Goal: Submit feedback/report problem

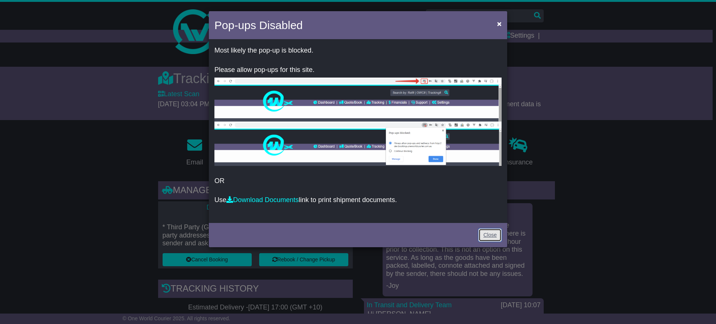
click at [496, 241] on link "Close" at bounding box center [490, 235] width 23 height 13
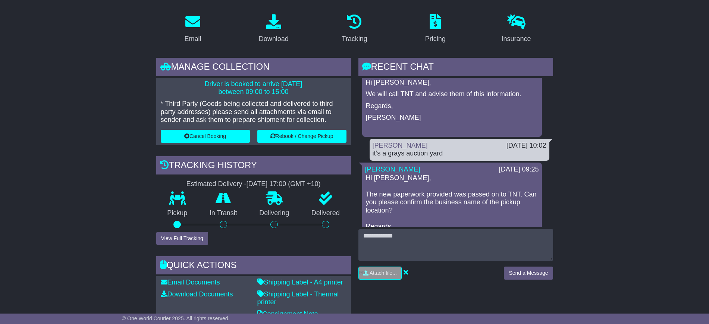
scroll to position [125, 0]
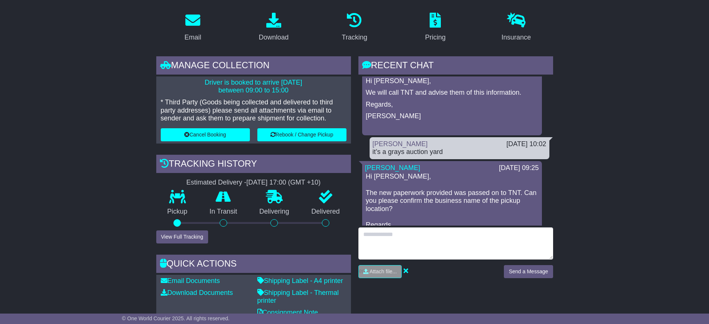
click at [394, 231] on textarea at bounding box center [456, 244] width 195 height 32
type textarea "**********"
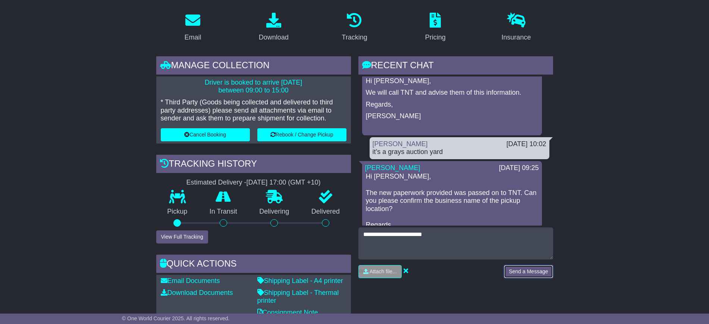
click at [517, 272] on button "Send a Message" at bounding box center [528, 271] width 49 height 13
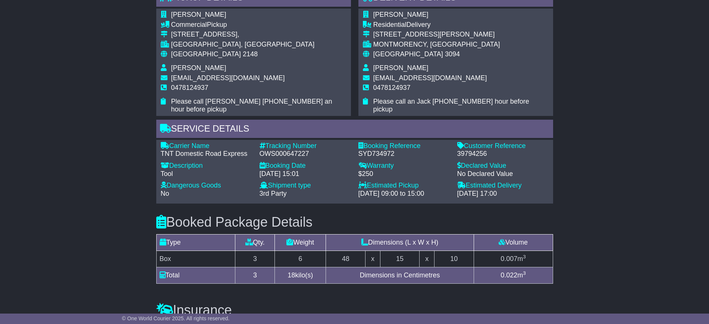
scroll to position [514, 0]
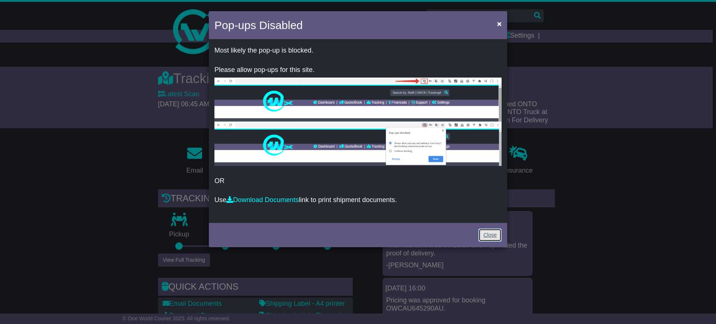
click at [494, 234] on link "Close" at bounding box center [490, 235] width 23 height 13
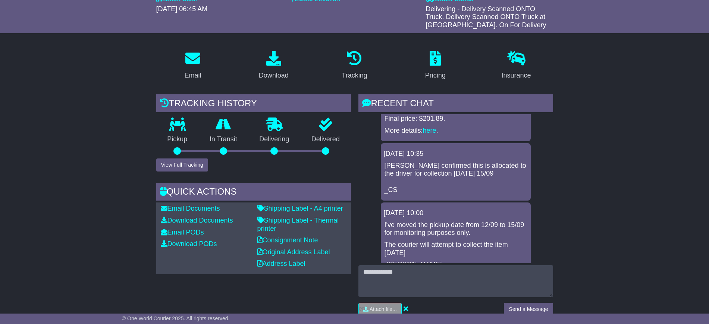
scroll to position [109, 0]
